Goal: Find specific page/section: Find specific page/section

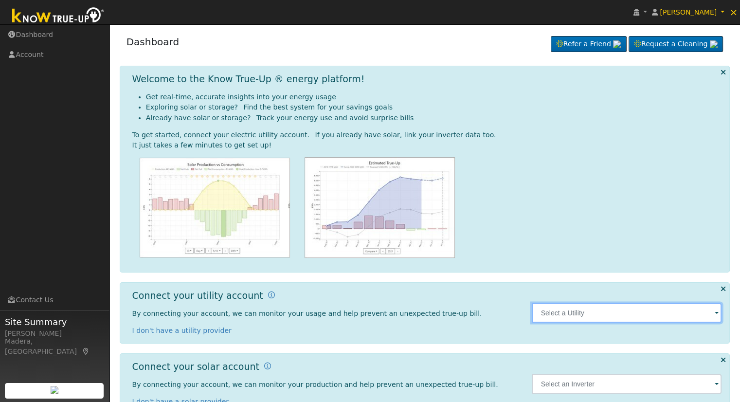
click at [600, 318] on input "text" at bounding box center [627, 312] width 190 height 19
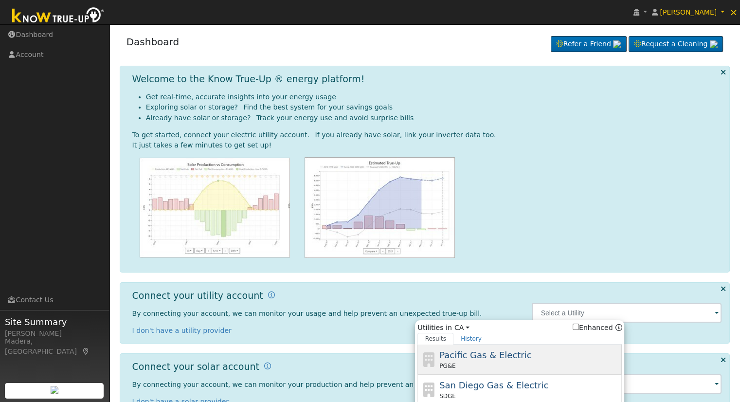
click at [483, 350] on span "Pacific Gas & Electric" at bounding box center [485, 355] width 92 height 10
type input "PG&E"
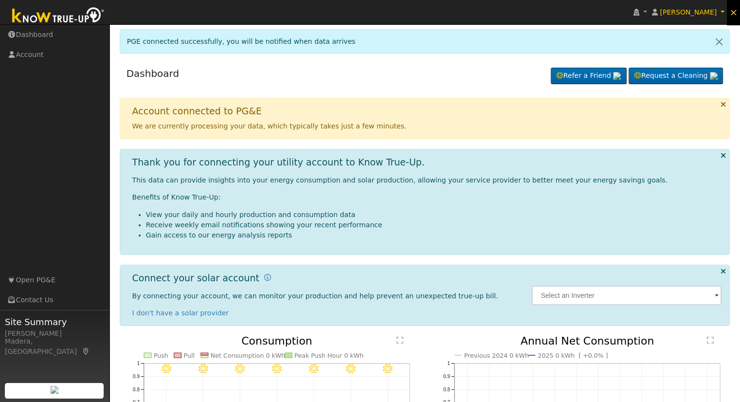
click at [734, 11] on span "×" at bounding box center [733, 12] width 8 height 12
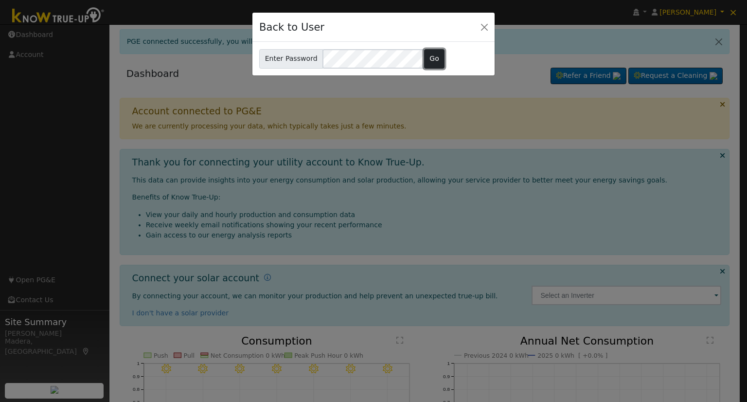
click at [425, 59] on button "Go" at bounding box center [434, 58] width 21 height 19
